Goal: Complete application form

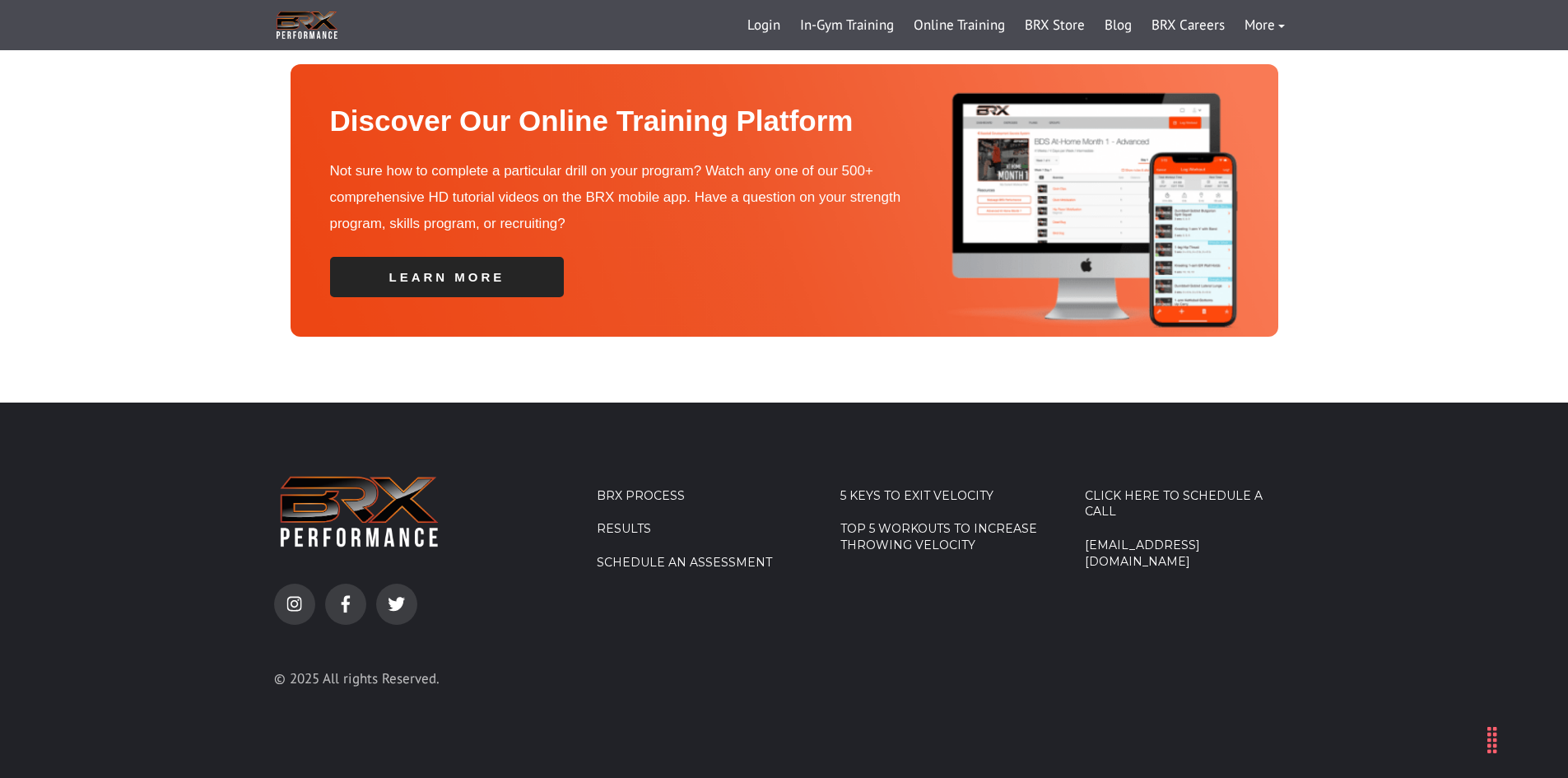
scroll to position [5796, 0]
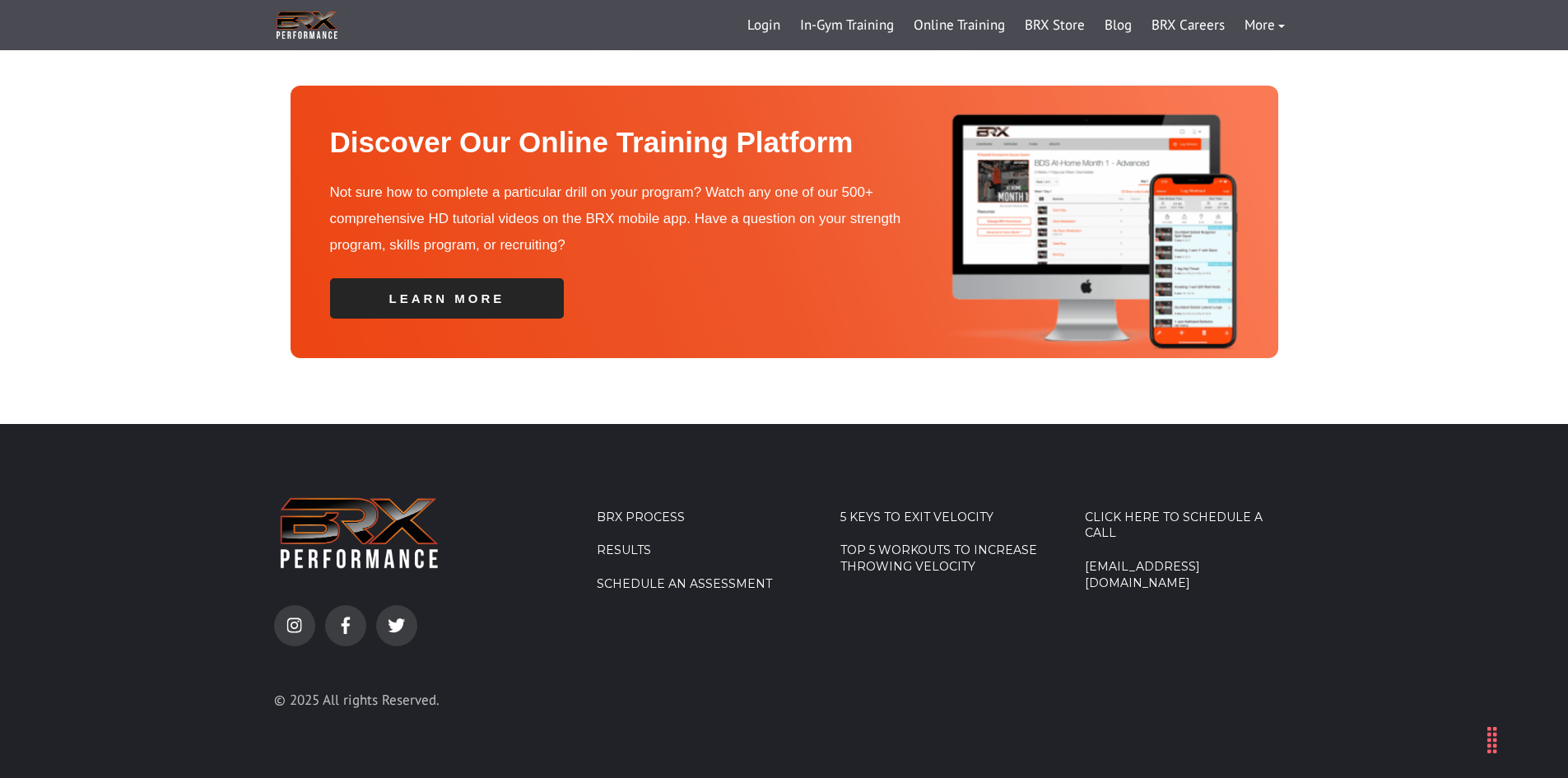
click at [654, 510] on link "BRX Process" at bounding box center [702, 518] width 210 height 17
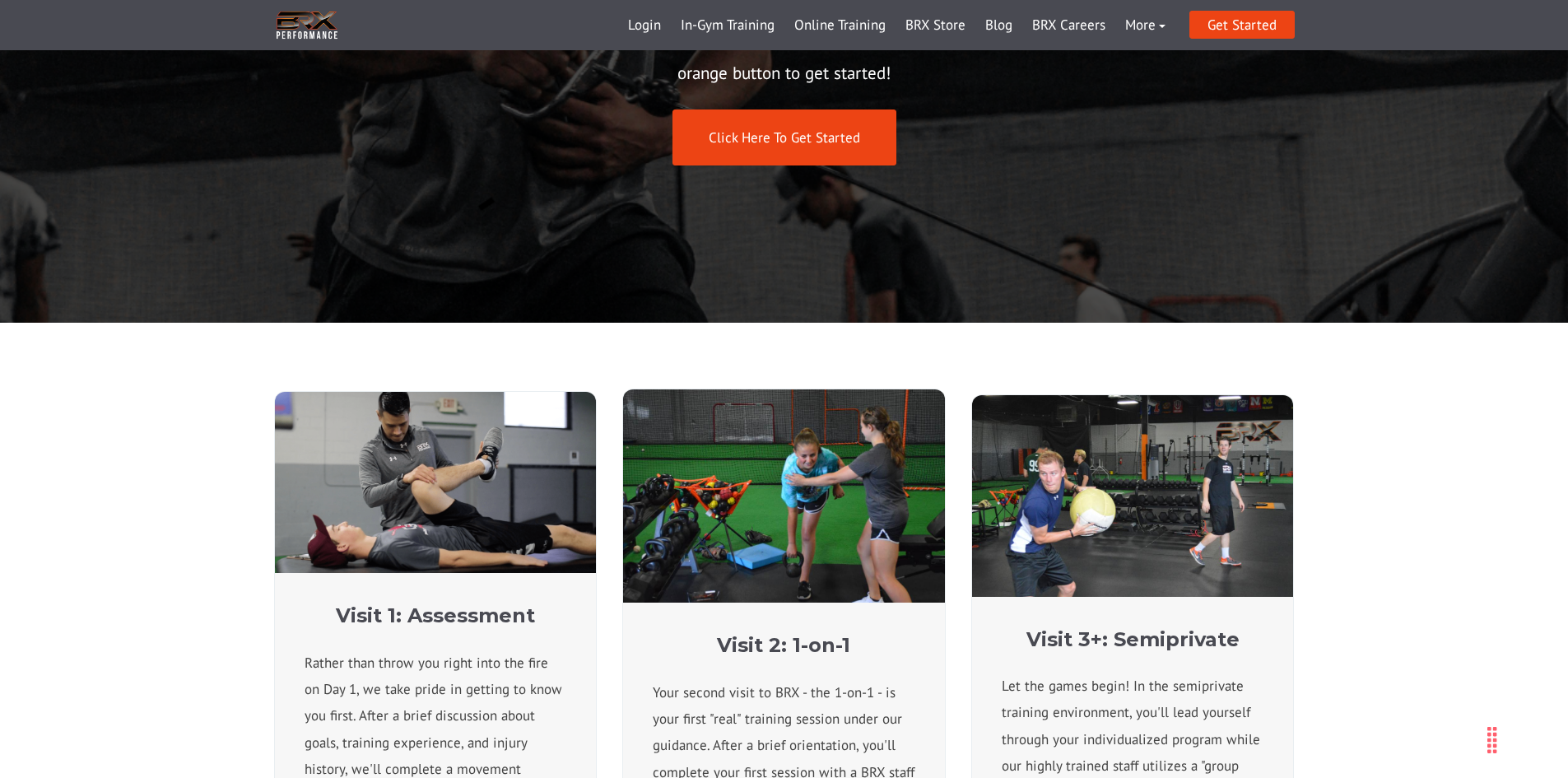
scroll to position [659, 0]
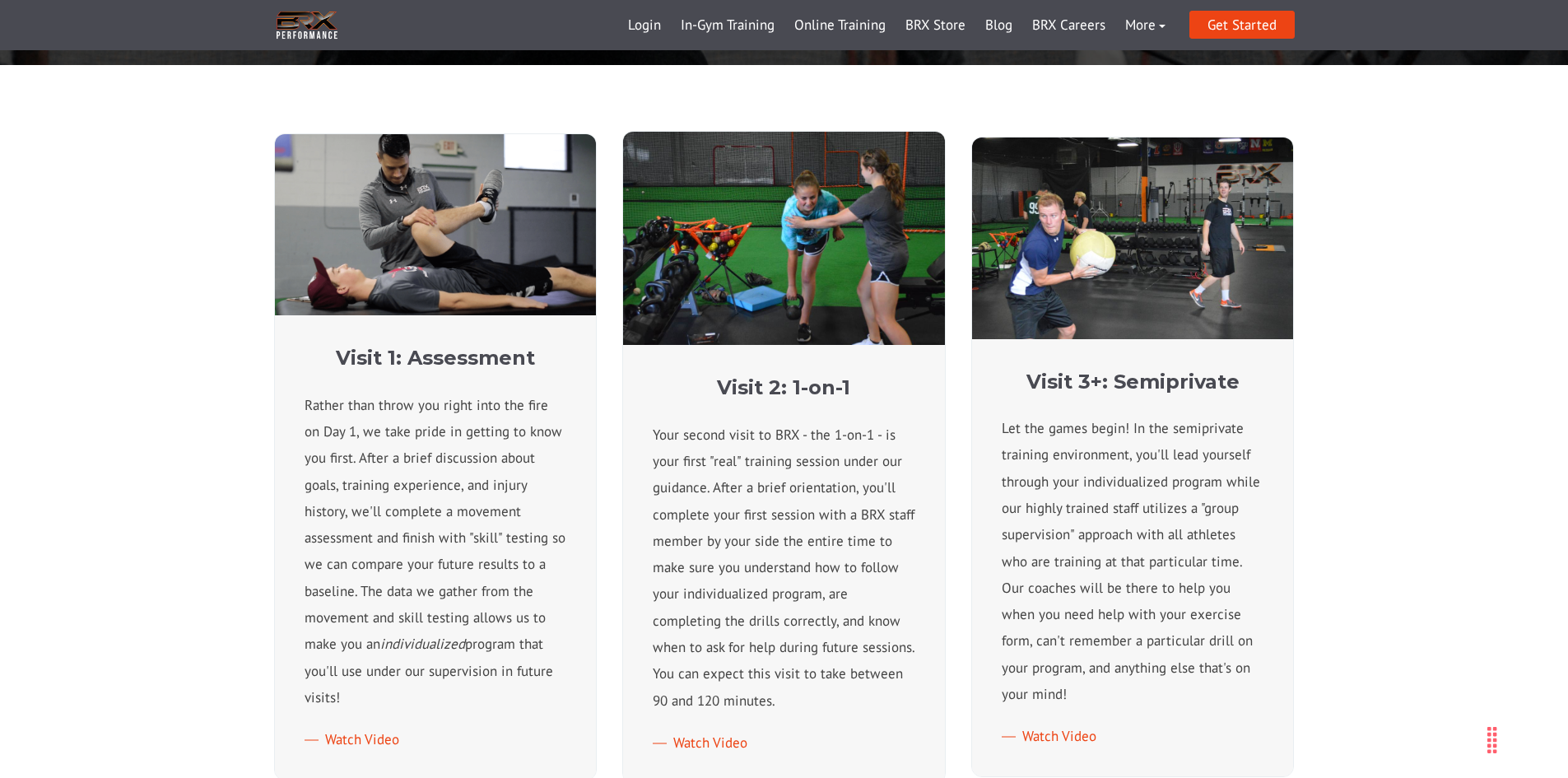
click at [1442, 435] on div "Visit 1: Assessment Rather than throw you right into the fire on Day 1, we take…" at bounding box center [784, 458] width 1568 height 785
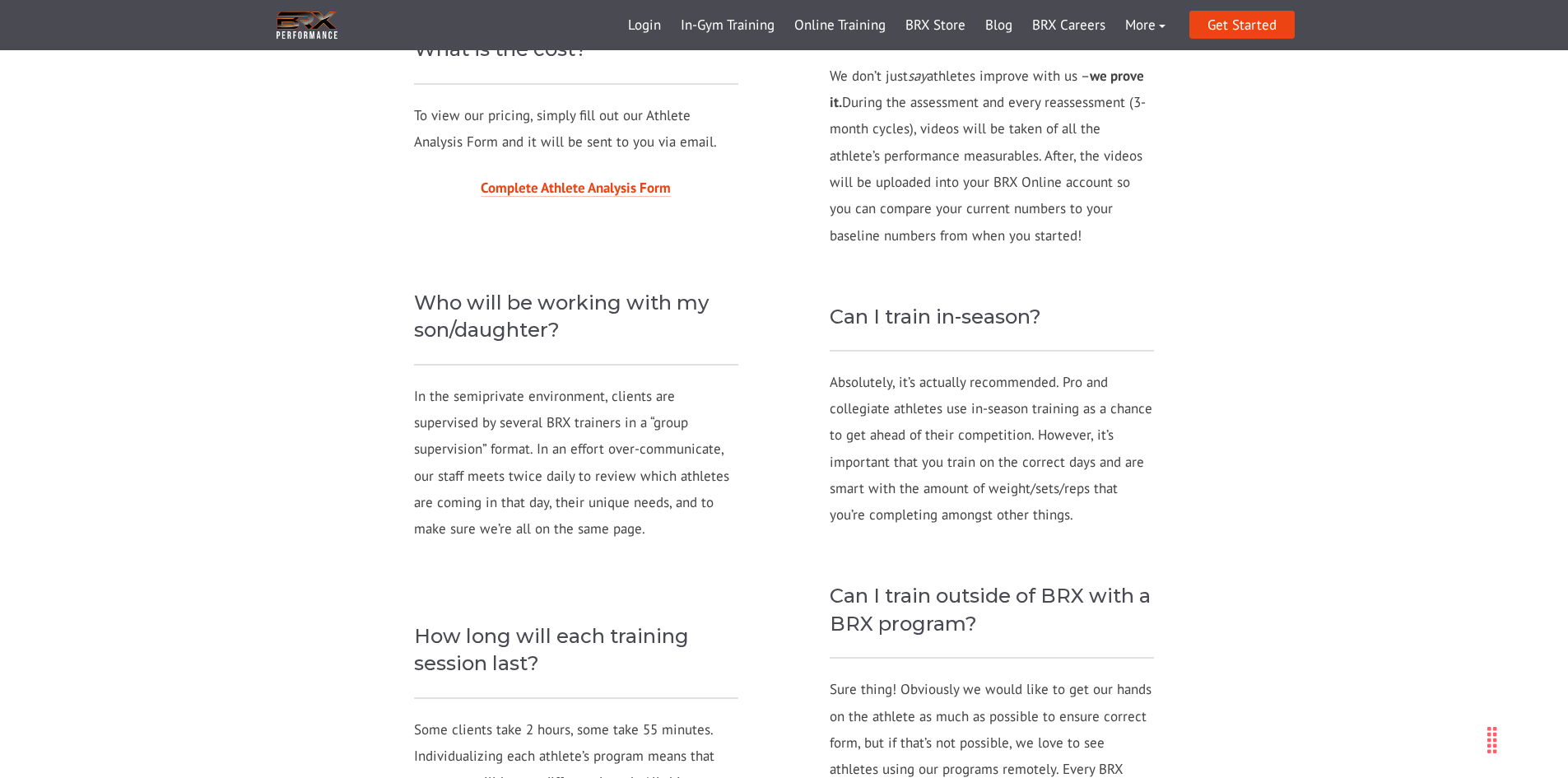
scroll to position [1648, 0]
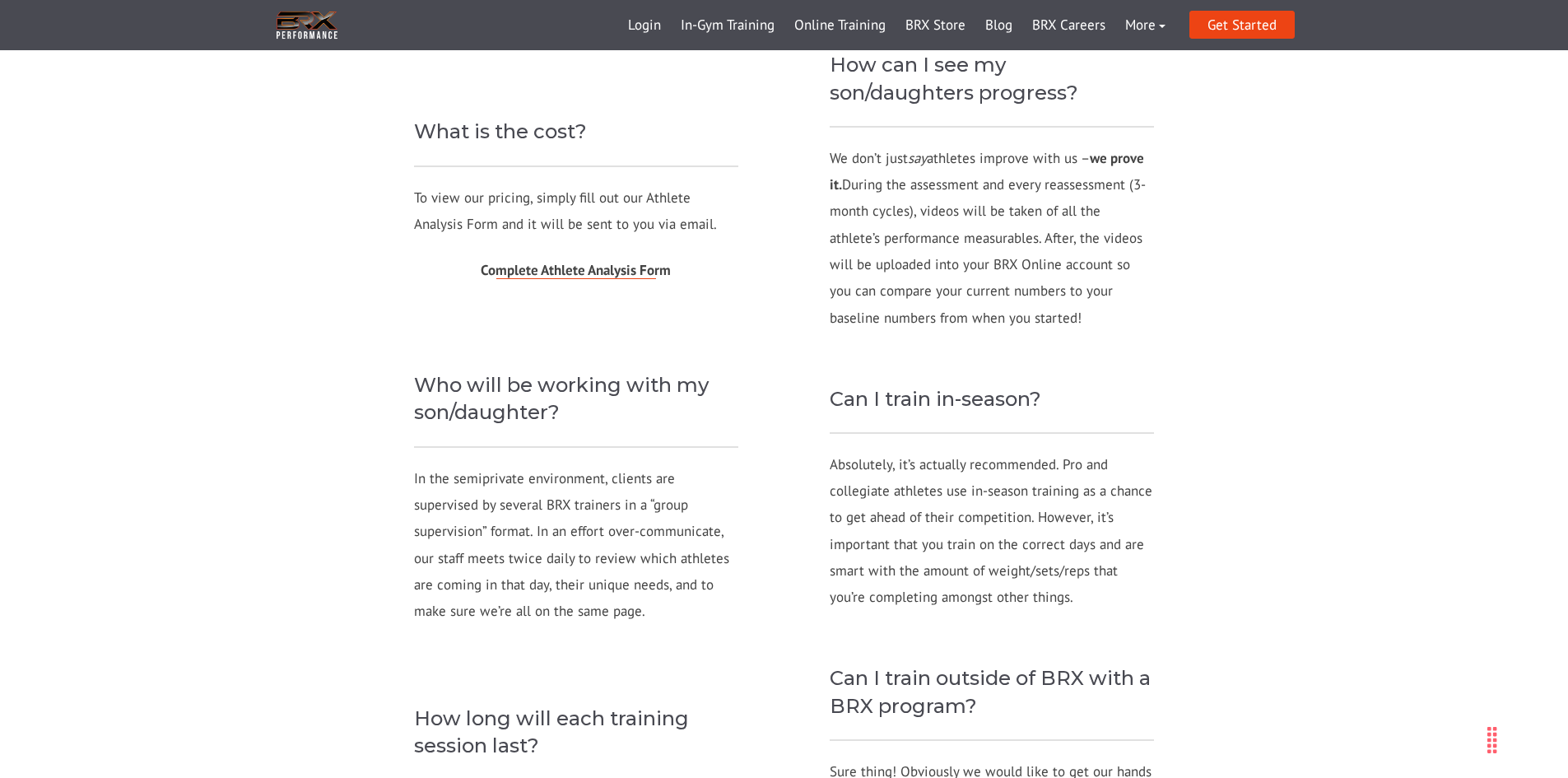
click at [565, 265] on span "Complete Athlete Analysis Form" at bounding box center [575, 270] width 190 height 19
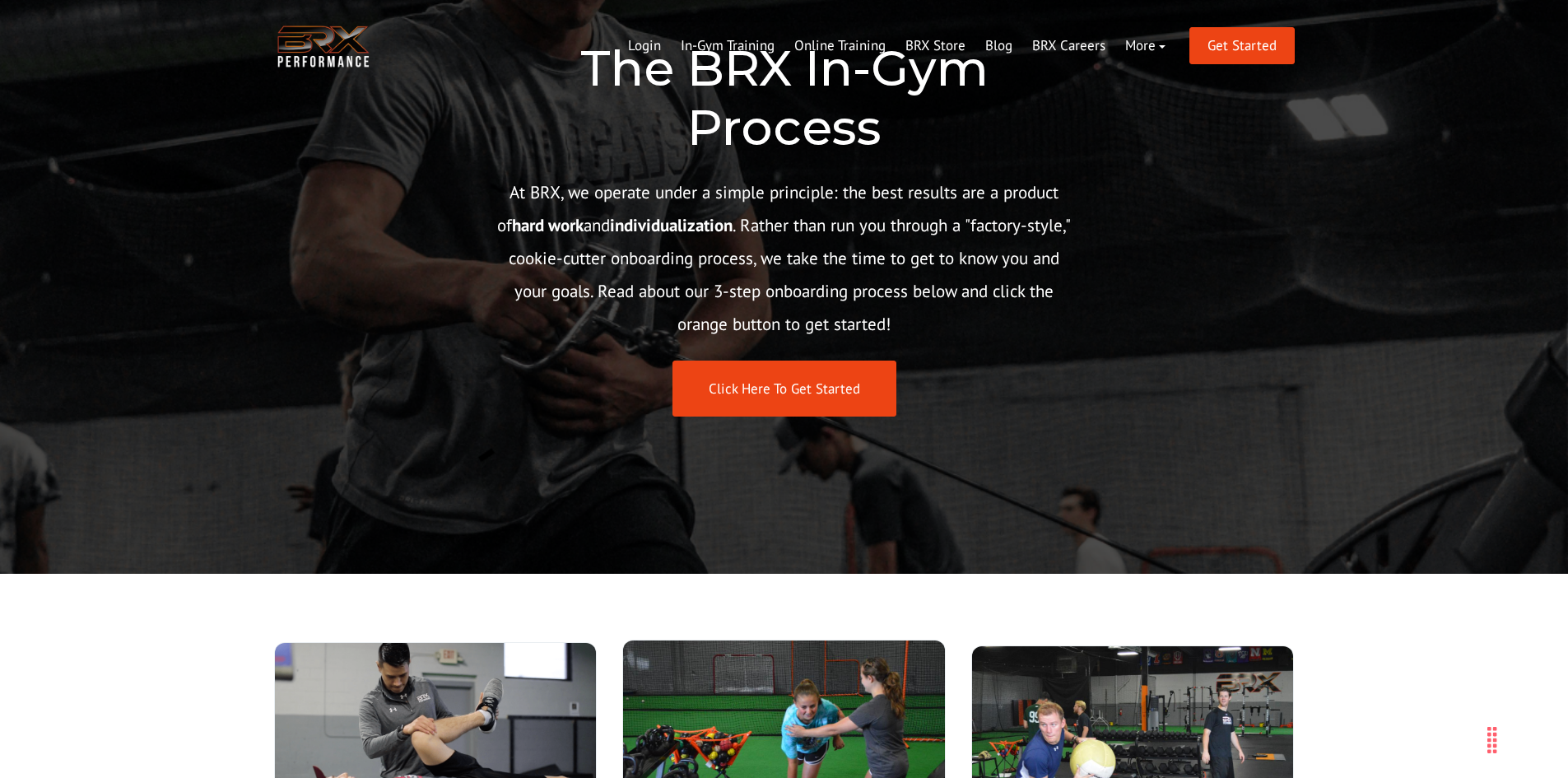
scroll to position [0, 0]
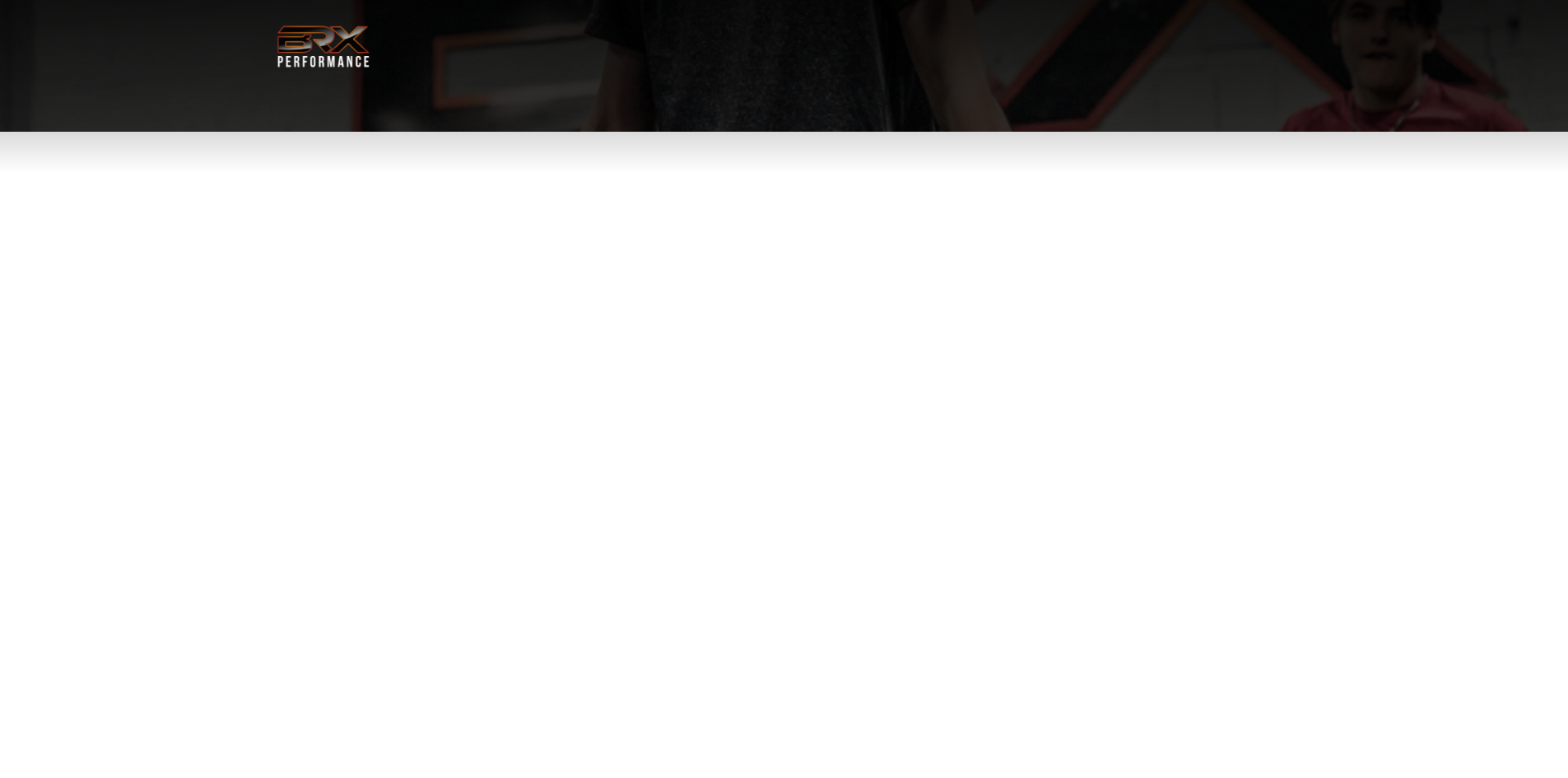
select select "**"
